Goal: Check status: Check status

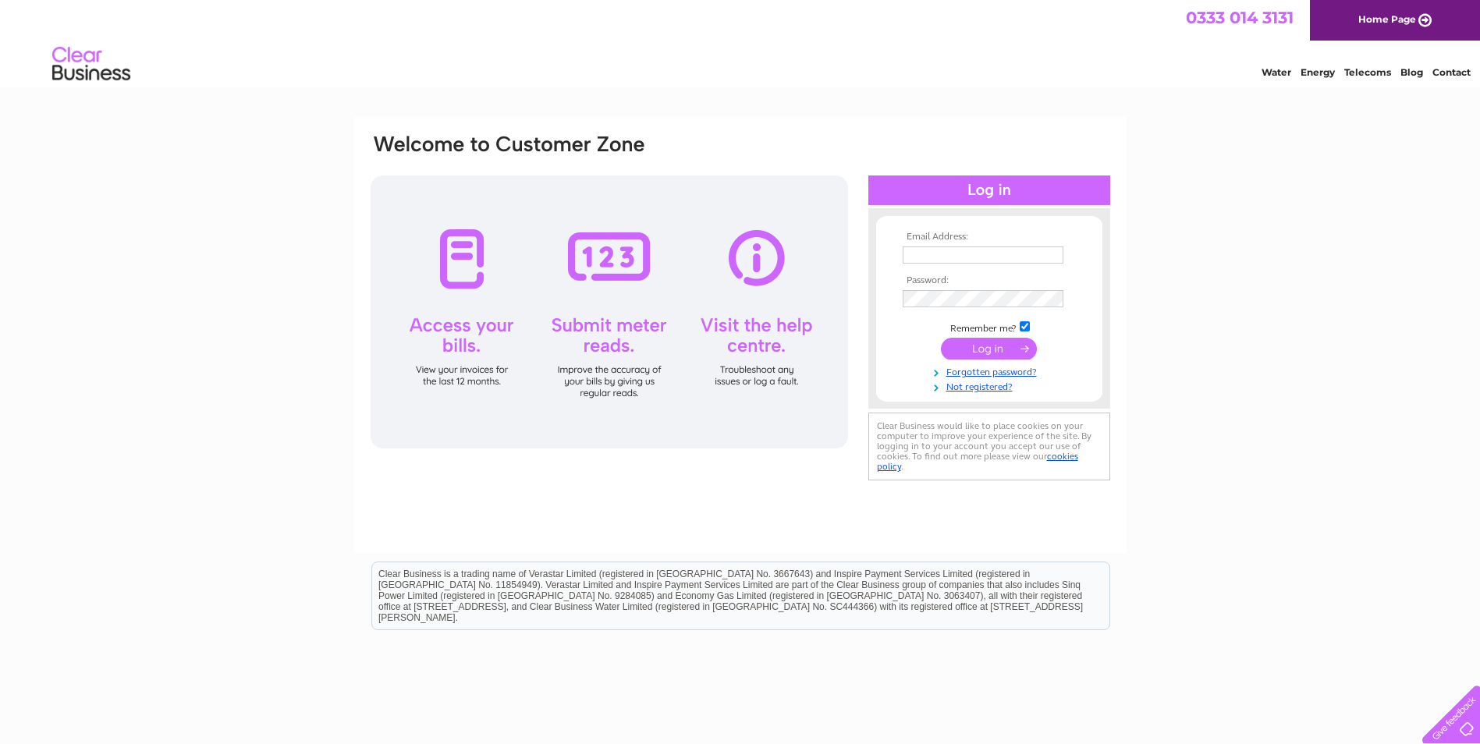
type input "clonduffpg@hotmail.com"
click at [966, 351] on input "submit" at bounding box center [989, 349] width 96 height 22
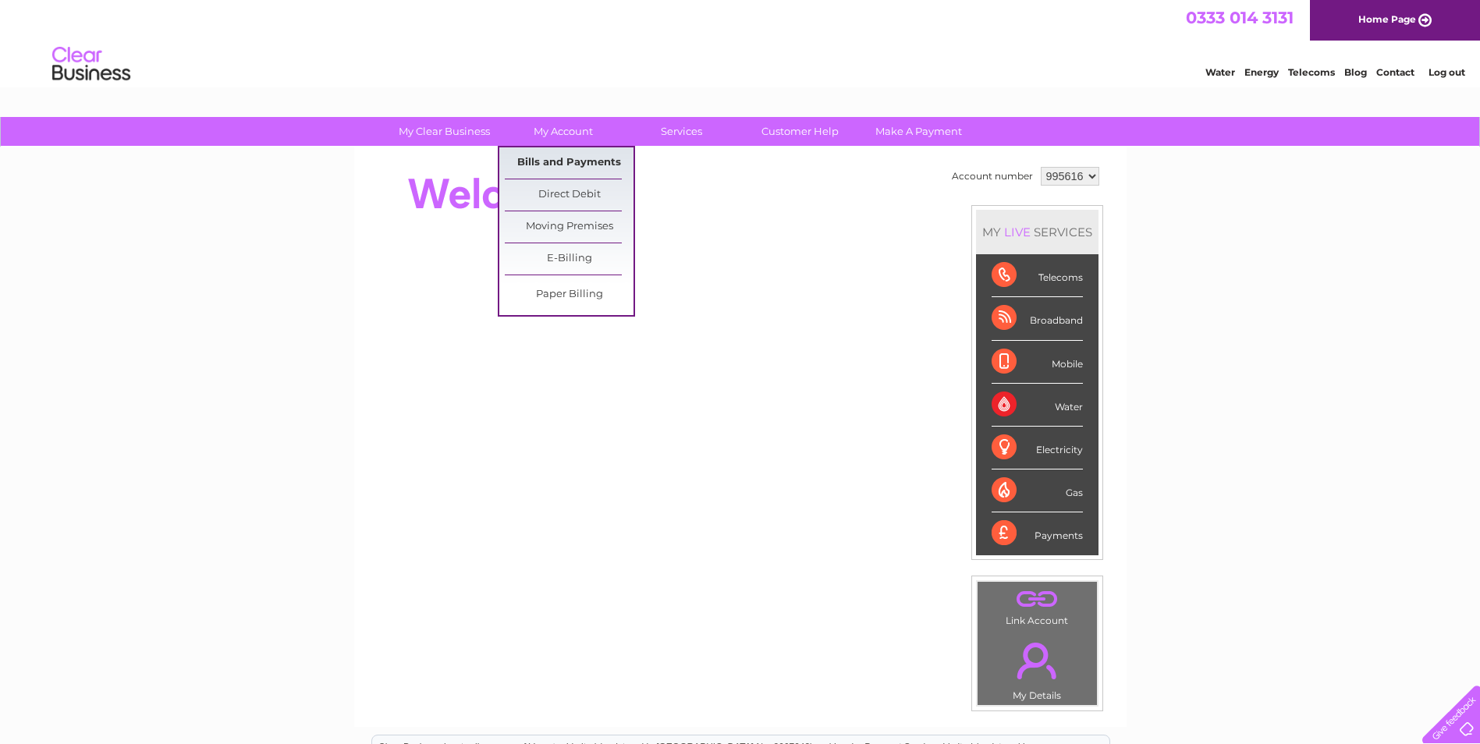
click at [561, 159] on link "Bills and Payments" at bounding box center [569, 162] width 129 height 31
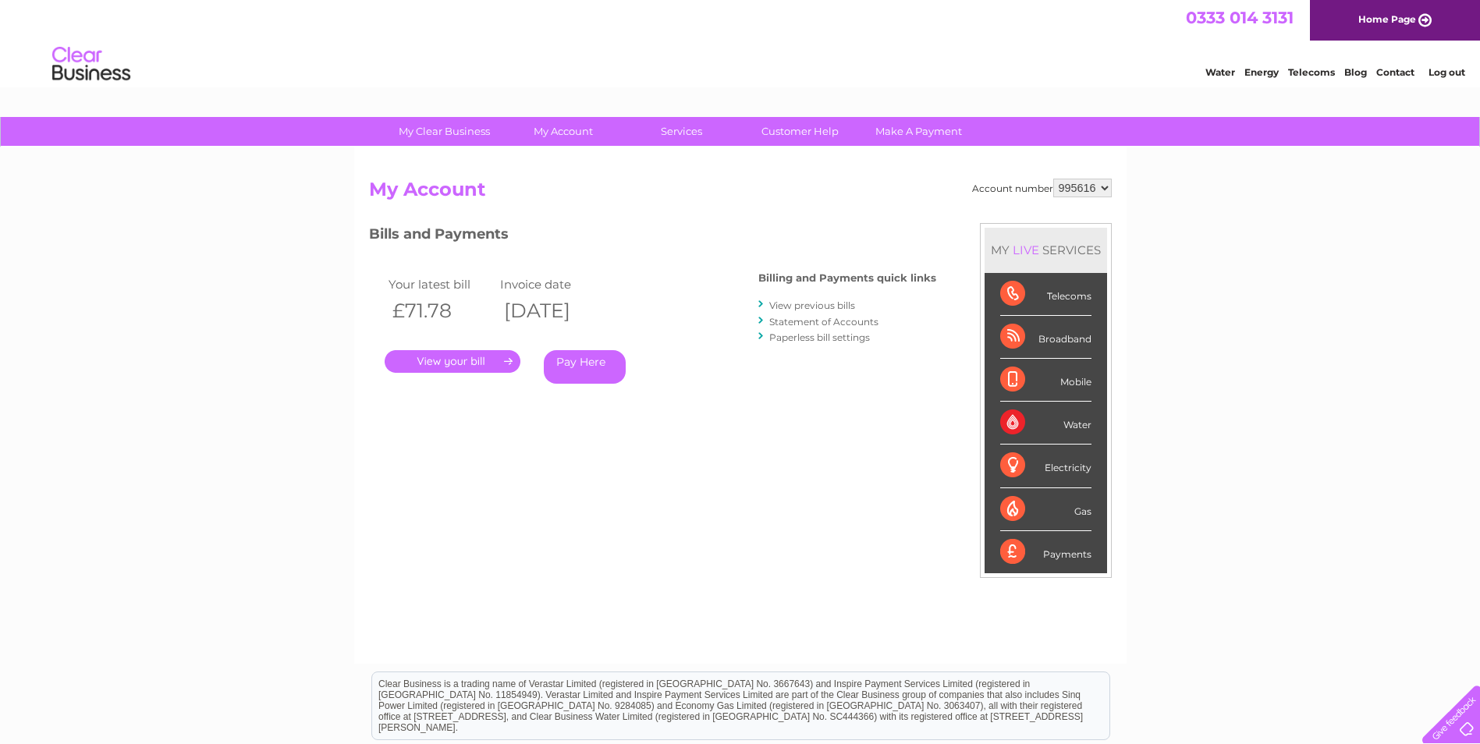
click at [467, 357] on link "." at bounding box center [453, 361] width 136 height 23
